Goal: Task Accomplishment & Management: Complete application form

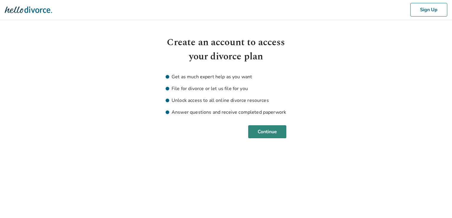
click at [270, 135] on button "Continue" at bounding box center [267, 131] width 38 height 13
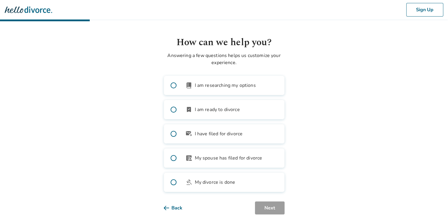
click at [173, 111] on span at bounding box center [173, 109] width 19 height 19
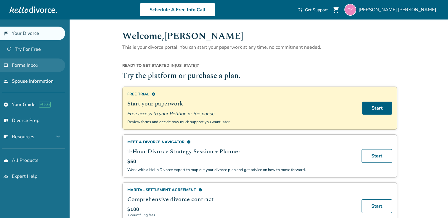
click at [15, 64] on span "Forms Inbox" at bounding box center [25, 65] width 26 height 7
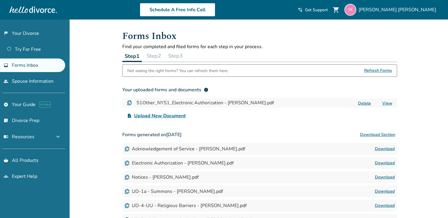
click at [379, 70] on span "Refresh Forms" at bounding box center [378, 71] width 28 height 12
click at [382, 190] on link "Download" at bounding box center [385, 191] width 20 height 7
click at [25, 105] on link "explore Your Guide AI beta" at bounding box center [32, 105] width 65 height 14
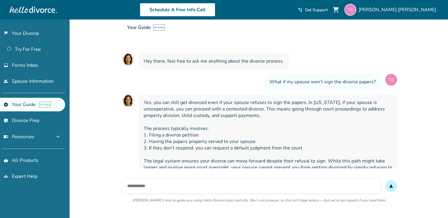
scroll to position [49, 0]
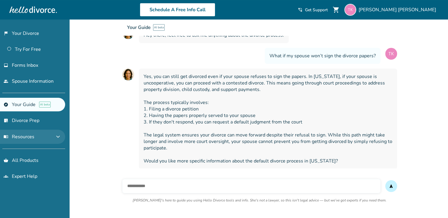
click at [21, 139] on span "menu_book Resources" at bounding box center [19, 137] width 31 height 7
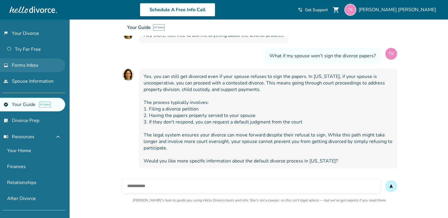
click at [28, 65] on span "Forms Inbox" at bounding box center [25, 65] width 26 height 7
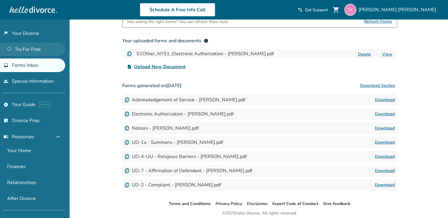
click at [29, 47] on link "Try For Free" at bounding box center [32, 50] width 65 height 14
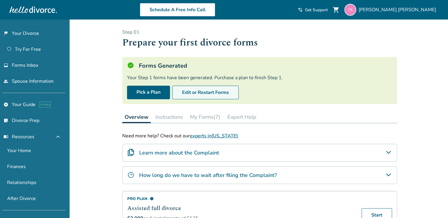
click at [207, 93] on button "Edit or Restart Forms" at bounding box center [205, 93] width 66 height 14
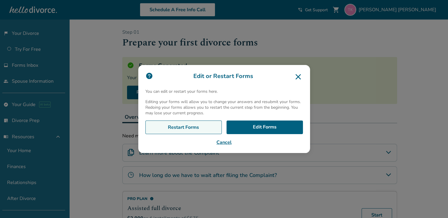
click at [186, 126] on link "Restart Forms" at bounding box center [183, 128] width 76 height 14
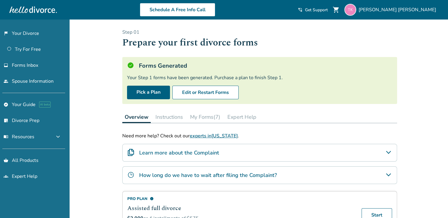
click at [209, 135] on link "experts in [US_STATE]" at bounding box center [214, 136] width 48 height 7
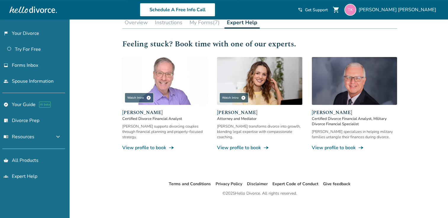
scroll to position [98, 0]
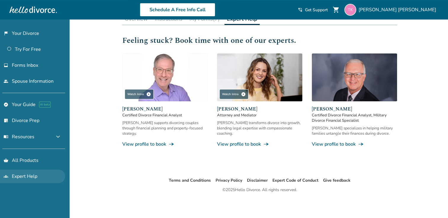
click at [36, 173] on link "groups Expert Help" at bounding box center [32, 177] width 65 height 14
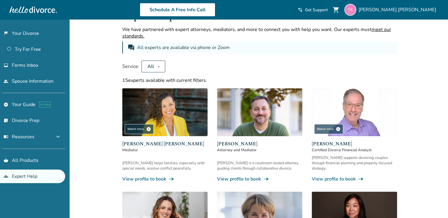
scroll to position [297, 0]
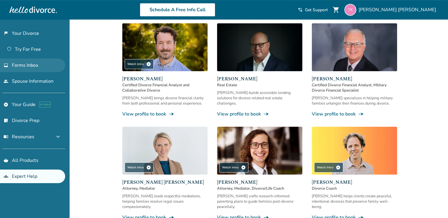
click at [25, 66] on span "Forms Inbox" at bounding box center [25, 65] width 26 height 7
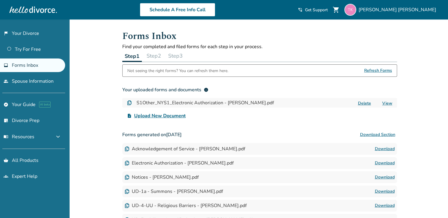
click at [368, 71] on span "Refresh Forms" at bounding box center [378, 71] width 28 height 12
click at [22, 49] on link "Try For Free" at bounding box center [32, 50] width 65 height 14
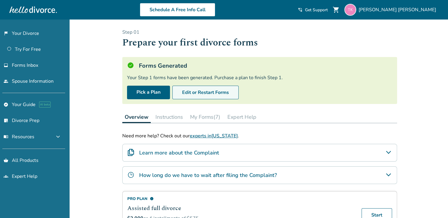
click at [202, 93] on button "Edit or Restart Forms" at bounding box center [205, 93] width 66 height 14
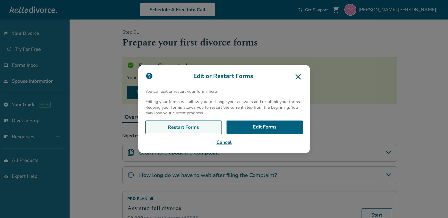
click at [202, 128] on link "Restart Forms" at bounding box center [183, 128] width 76 height 14
